Goal: Book appointment/travel/reservation

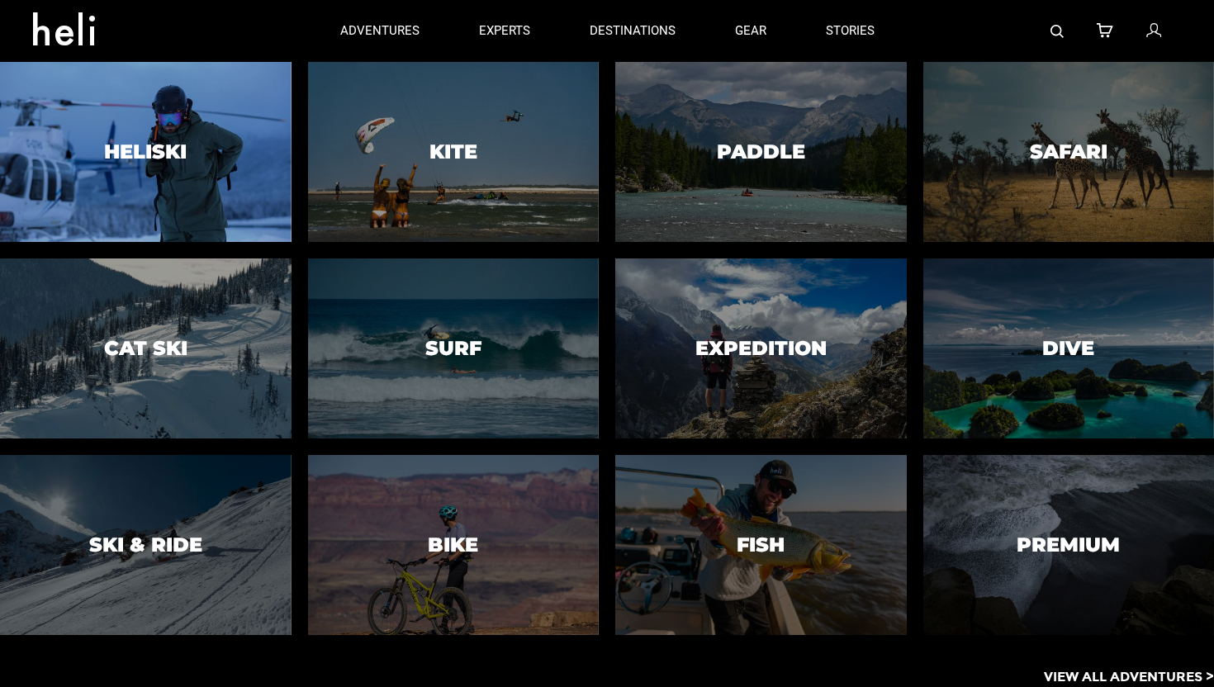
click at [149, 159] on h3 "Heliski" at bounding box center [145, 151] width 83 height 21
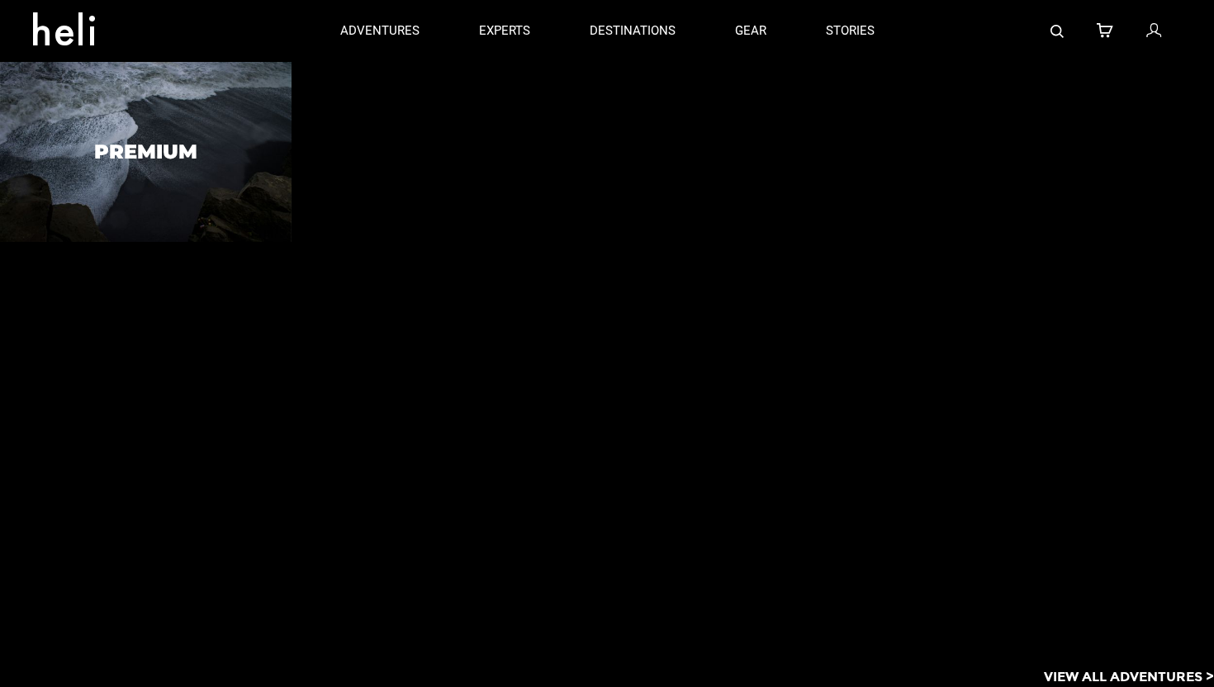
click at [151, 148] on h3 "Premium" at bounding box center [145, 151] width 103 height 21
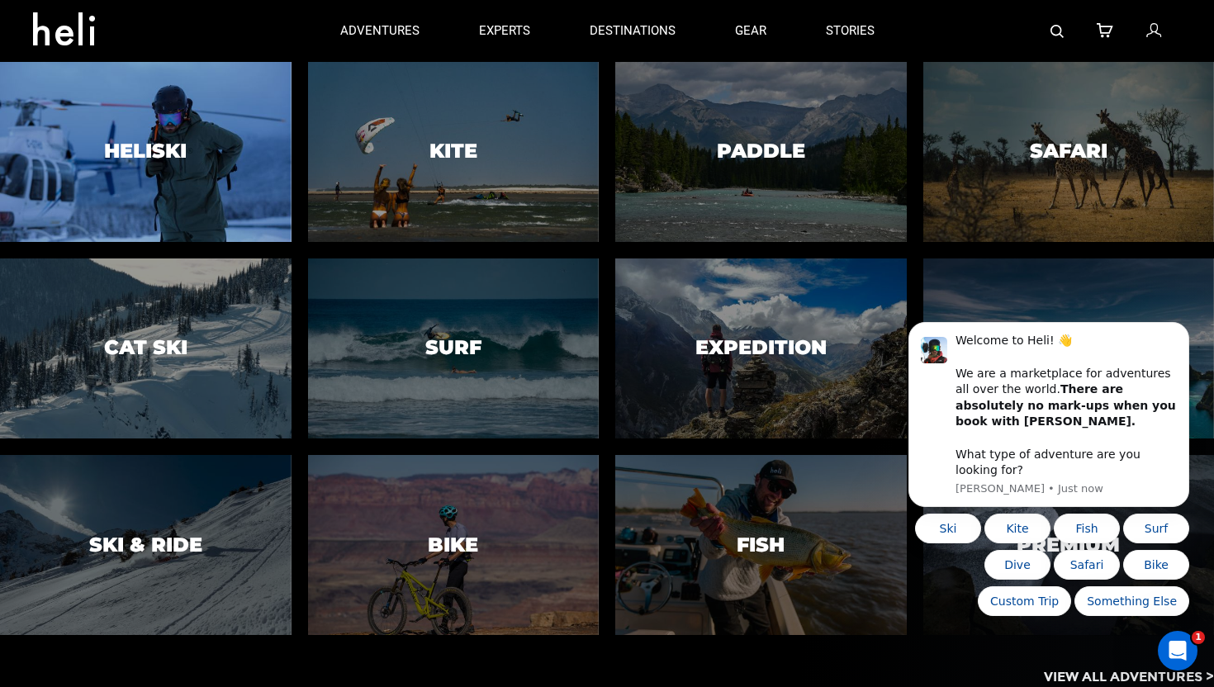
click at [171, 153] on h3 "Heliski" at bounding box center [145, 151] width 83 height 21
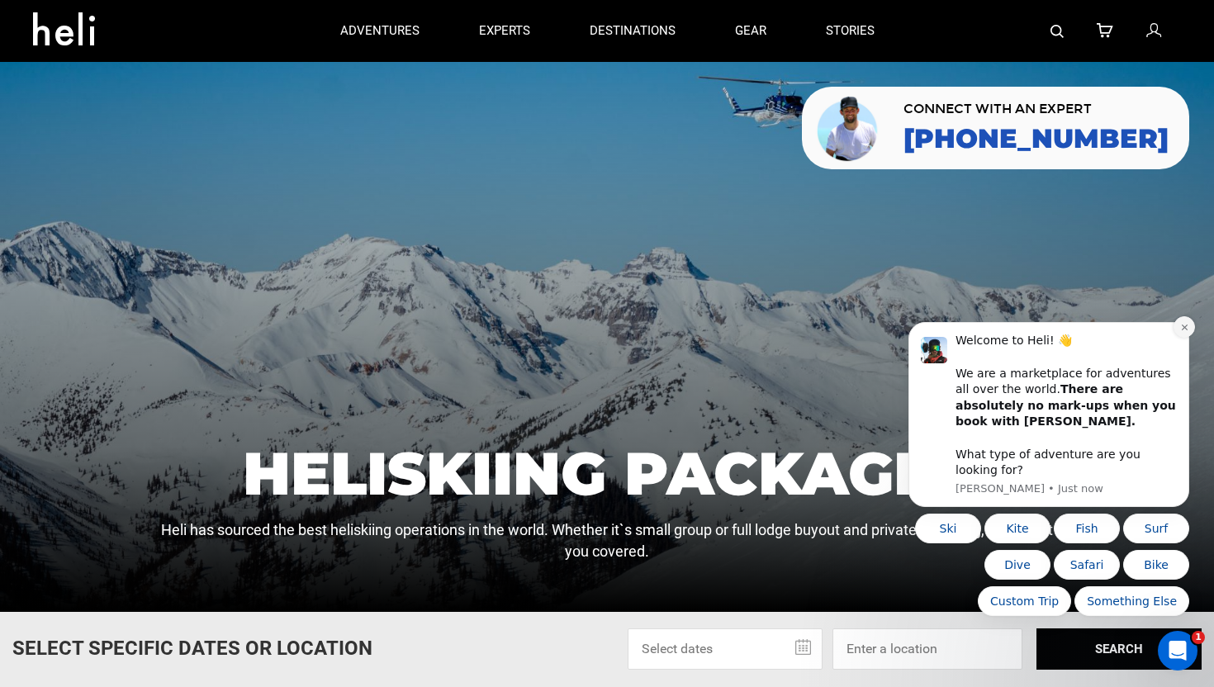
click at [1185, 332] on icon "Dismiss notification" at bounding box center [1184, 327] width 9 height 9
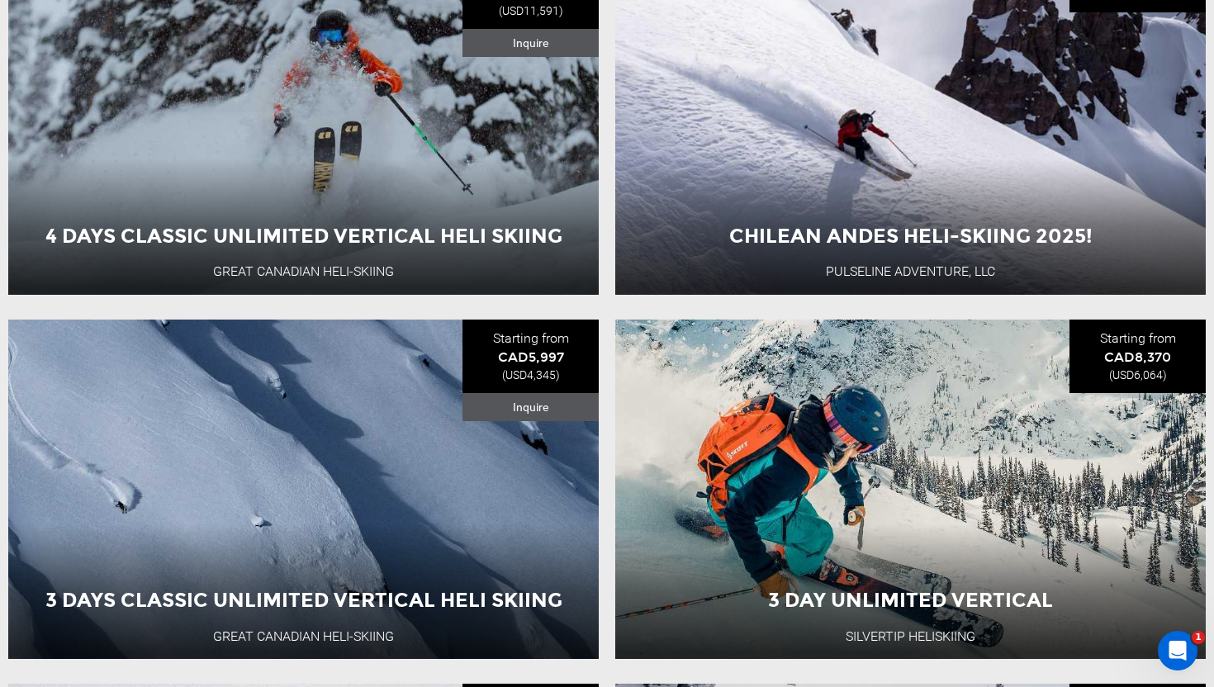
scroll to position [4205, 0]
